Goal: Task Accomplishment & Management: Use online tool/utility

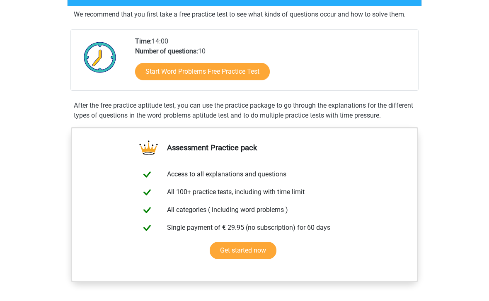
click at [160, 78] on link "Start Word Problems Free Practice Test" at bounding box center [202, 71] width 135 height 17
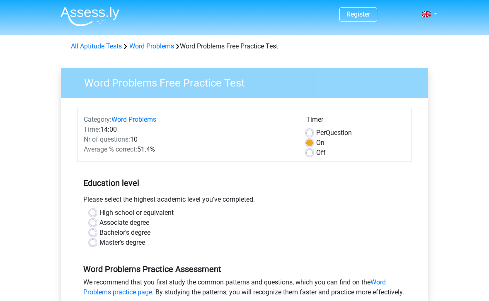
click at [107, 130] on div "Time: 14:00" at bounding box center [189, 130] width 223 height 10
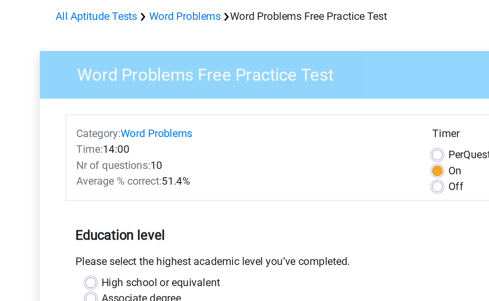
click at [78, 125] on div "Time: 14:00" at bounding box center [189, 130] width 223 height 10
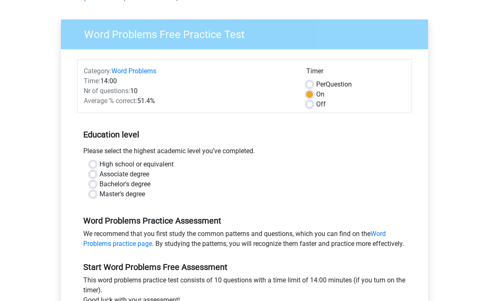
scroll to position [48, 0]
click at [316, 107] on label "Off" at bounding box center [321, 105] width 10 height 10
click at [311, 107] on input "Off" at bounding box center [309, 104] width 7 height 8
radio input "true"
click at [87, 160] on div "High school or equivalent Associate degree Bachelor's degree Master's degree" at bounding box center [244, 180] width 323 height 40
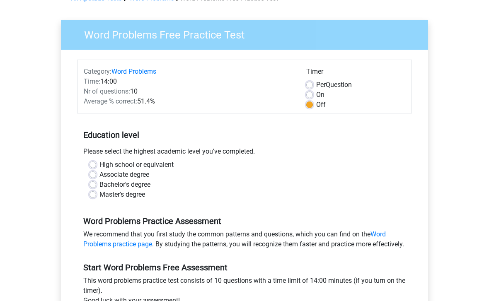
click at [100, 167] on label "High school or equivalent" at bounding box center [137, 165] width 74 height 10
click at [93, 167] on input "High school or equivalent" at bounding box center [93, 164] width 7 height 8
radio input "true"
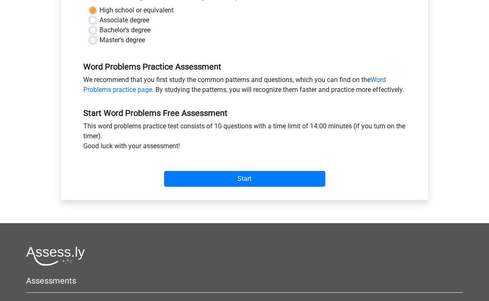
scroll to position [203, 0]
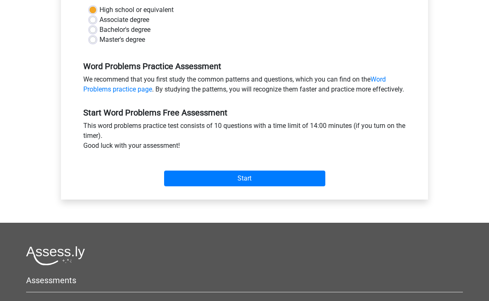
click at [319, 187] on input "Start" at bounding box center [244, 179] width 161 height 16
